Goal: Transaction & Acquisition: Purchase product/service

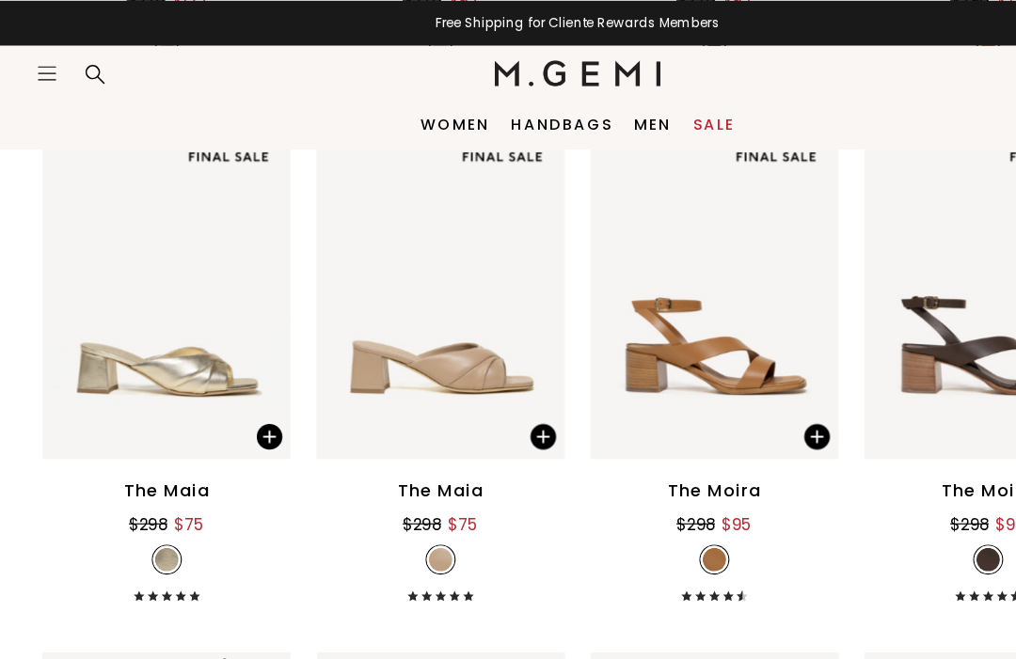
scroll to position [8831, 0]
